Goal: Task Accomplishment & Management: Manage account settings

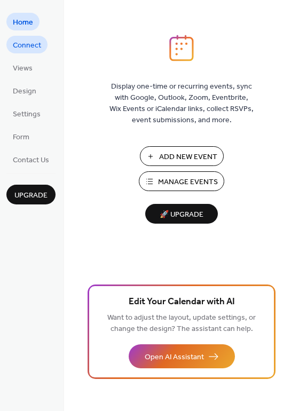
click at [28, 48] on span "Connect" at bounding box center [27, 45] width 28 height 11
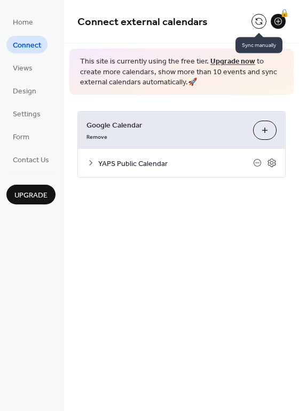
click at [261, 21] on button at bounding box center [259, 21] width 15 height 15
click at [167, 166] on span "YAPS Public Calendar" at bounding box center [175, 163] width 155 height 11
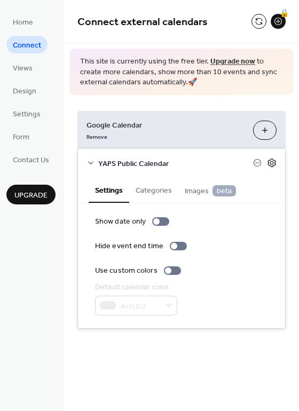
click at [274, 162] on icon at bounding box center [272, 163] width 10 height 10
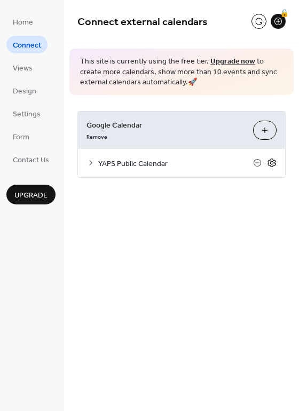
click at [274, 162] on icon at bounding box center [272, 163] width 10 height 10
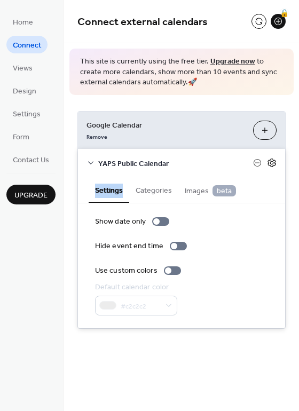
click at [274, 162] on icon at bounding box center [272, 163] width 10 height 10
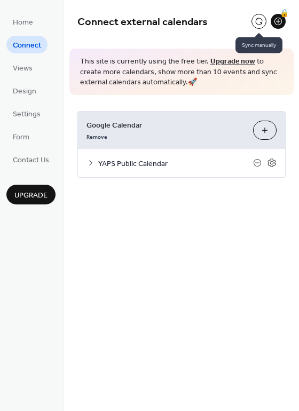
click at [265, 19] on button at bounding box center [259, 21] width 15 height 15
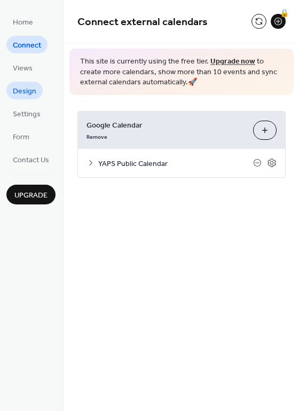
click at [26, 87] on span "Design" at bounding box center [25, 91] width 24 height 11
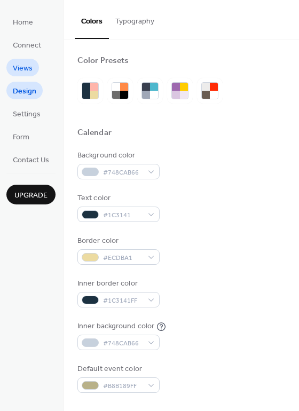
click at [26, 71] on span "Views" at bounding box center [23, 68] width 20 height 11
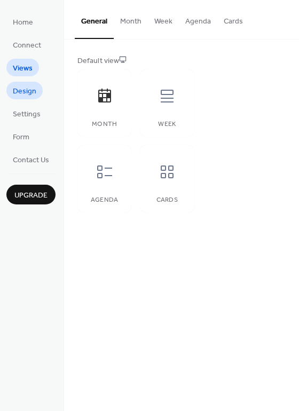
click at [32, 90] on span "Design" at bounding box center [25, 91] width 24 height 11
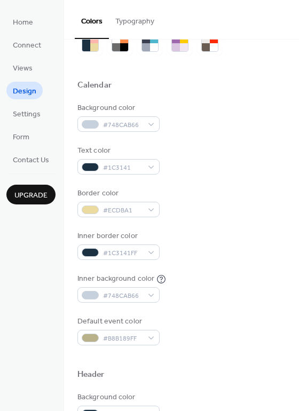
scroll to position [53, 0]
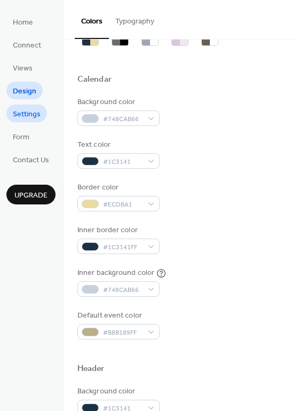
click at [38, 119] on span "Settings" at bounding box center [27, 114] width 28 height 11
